Goal: Task Accomplishment & Management: Use online tool/utility

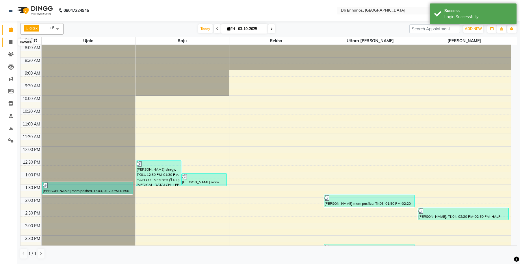
click at [12, 43] on span at bounding box center [11, 42] width 10 height 7
select select "service"
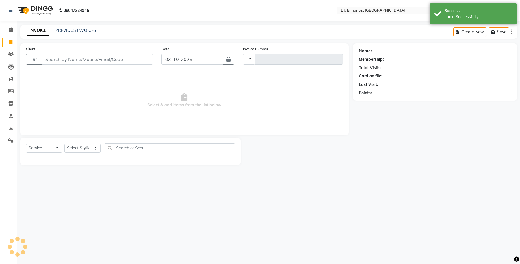
type input "0945"
select select "4474"
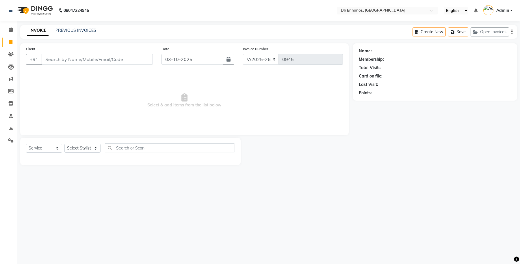
click at [122, 61] on input "Client" at bounding box center [97, 59] width 111 height 11
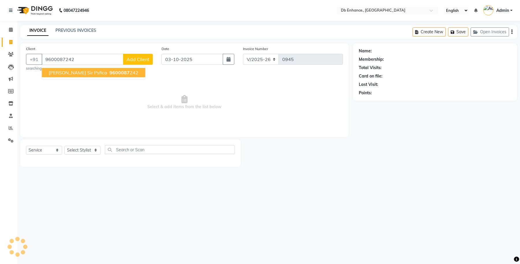
type input "9600087242"
select select "1: Object"
click at [108, 75] on ngb-highlight "9600087 242" at bounding box center [123, 73] width 30 height 6
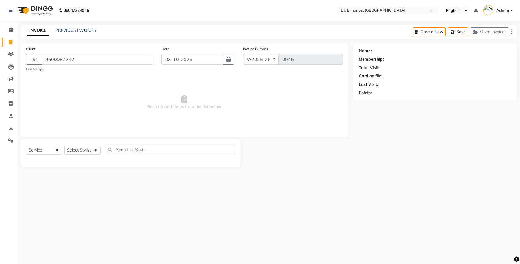
select select "1: Object"
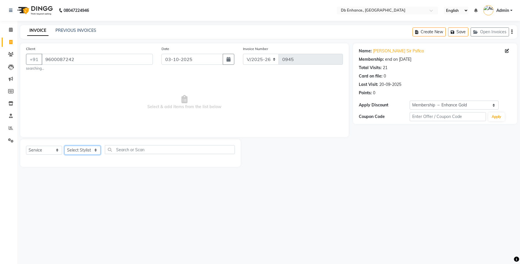
click at [97, 149] on select "Select Stylist [PERSON_NAME] [PERSON_NAME] [PERSON_NAME] [GEOGRAPHIC_DATA][PERS…" at bounding box center [82, 150] width 36 height 9
select select "61814"
click at [64, 146] on select "Select Stylist [PERSON_NAME] [PERSON_NAME] [PERSON_NAME] [GEOGRAPHIC_DATA][PERS…" at bounding box center [82, 150] width 36 height 9
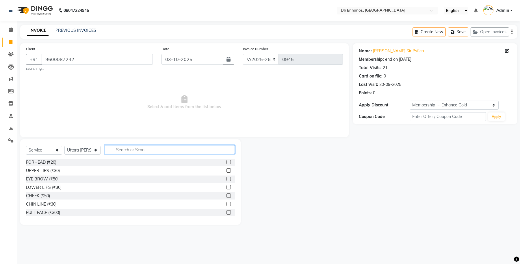
click at [147, 149] on input "text" at bounding box center [170, 149] width 130 height 9
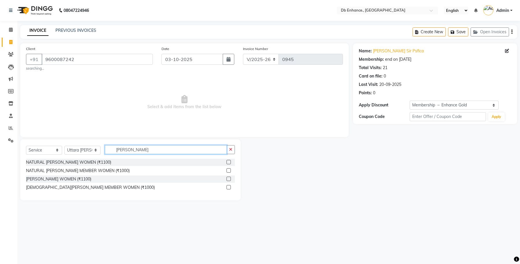
type input "[PERSON_NAME]"
click at [226, 170] on label at bounding box center [228, 170] width 4 height 4
click at [226, 170] on input "checkbox" at bounding box center [228, 171] width 4 height 4
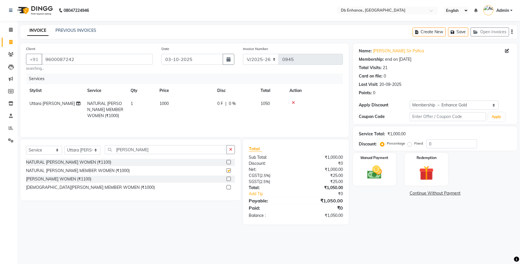
checkbox input "false"
click at [164, 149] on input "[PERSON_NAME]" at bounding box center [166, 149] width 122 height 9
type input "h"
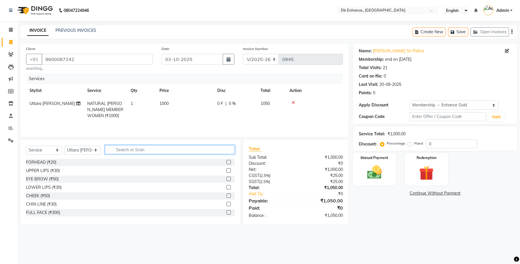
click at [156, 152] on input "text" at bounding box center [170, 149] width 130 height 9
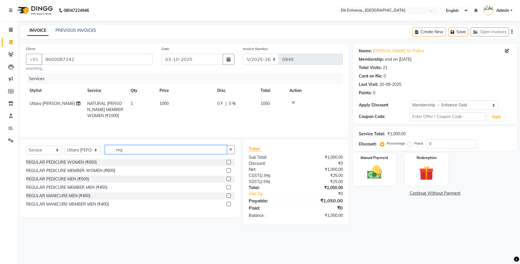
type input "reg"
click at [228, 171] on label at bounding box center [228, 170] width 4 height 4
click at [228, 171] on input "checkbox" at bounding box center [228, 171] width 4 height 4
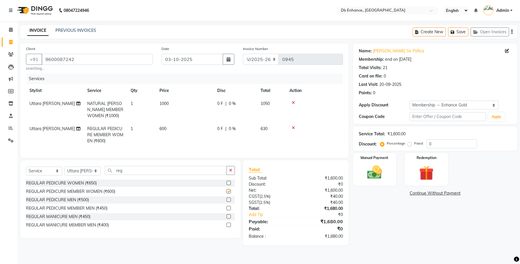
checkbox input "false"
click at [182, 102] on td "1000" at bounding box center [185, 109] width 58 height 25
select select "61814"
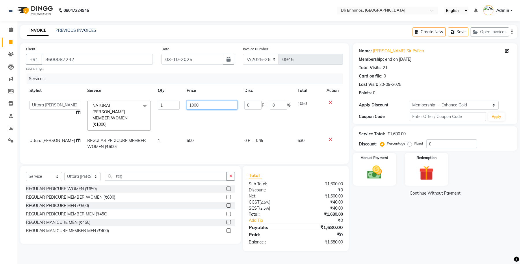
click at [194, 105] on input "1000" at bounding box center [211, 104] width 51 height 9
type input "1200"
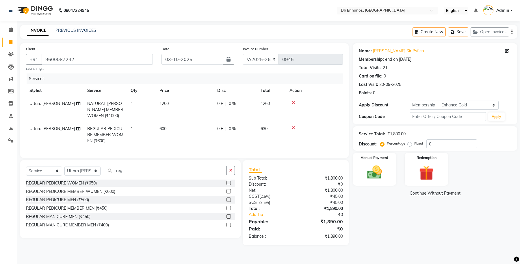
click at [216, 136] on tr "[PERSON_NAME] REGULAR PEDICURE MEMBER WOMEN (₹600) 1 600 0 F | 0 % 630" at bounding box center [184, 134] width 317 height 25
click at [372, 166] on img at bounding box center [374, 172] width 25 height 18
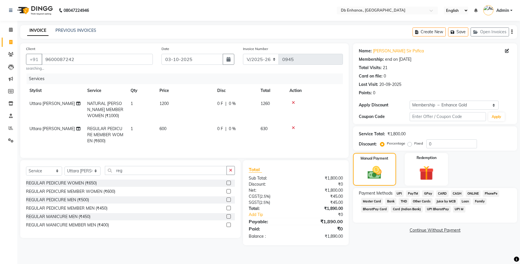
click at [468, 193] on span "ONLINE" at bounding box center [472, 193] width 15 height 7
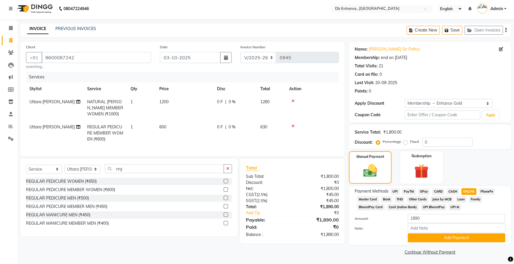
scroll to position [2, 0]
click at [441, 240] on button "Add Payment" at bounding box center [457, 237] width 98 height 9
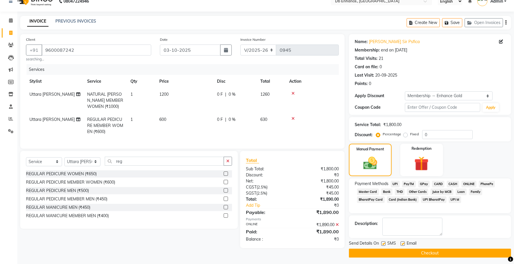
scroll to position [12, 0]
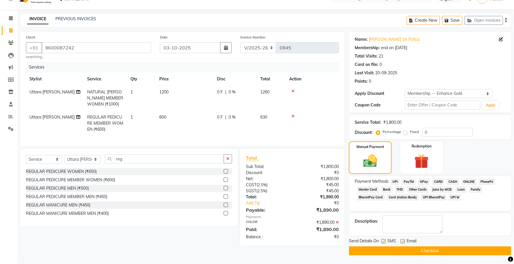
click at [402, 243] on label at bounding box center [403, 241] width 4 height 4
click at [402, 243] on input "checkbox" at bounding box center [403, 241] width 4 height 4
checkbox input "false"
click at [382, 240] on label at bounding box center [383, 241] width 4 height 4
click at [382, 240] on input "checkbox" at bounding box center [383, 241] width 4 height 4
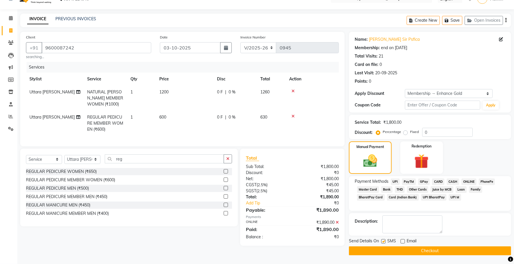
checkbox input "false"
click at [397, 251] on button "Checkout" at bounding box center [430, 250] width 162 height 9
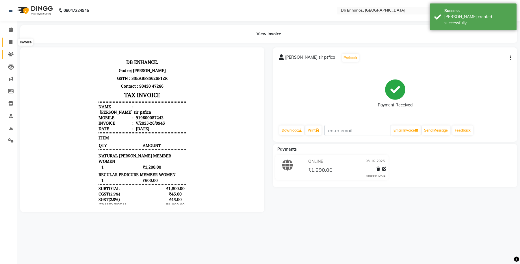
drag, startPoint x: 11, startPoint y: 42, endPoint x: 14, endPoint y: 50, distance: 8.2
click at [11, 42] on icon at bounding box center [10, 42] width 3 height 4
select select "service"
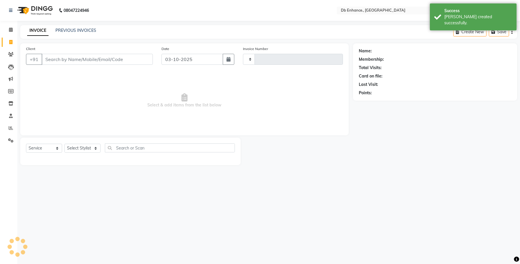
type input "0946"
select select "4474"
